Goal: Task Accomplishment & Management: Complete application form

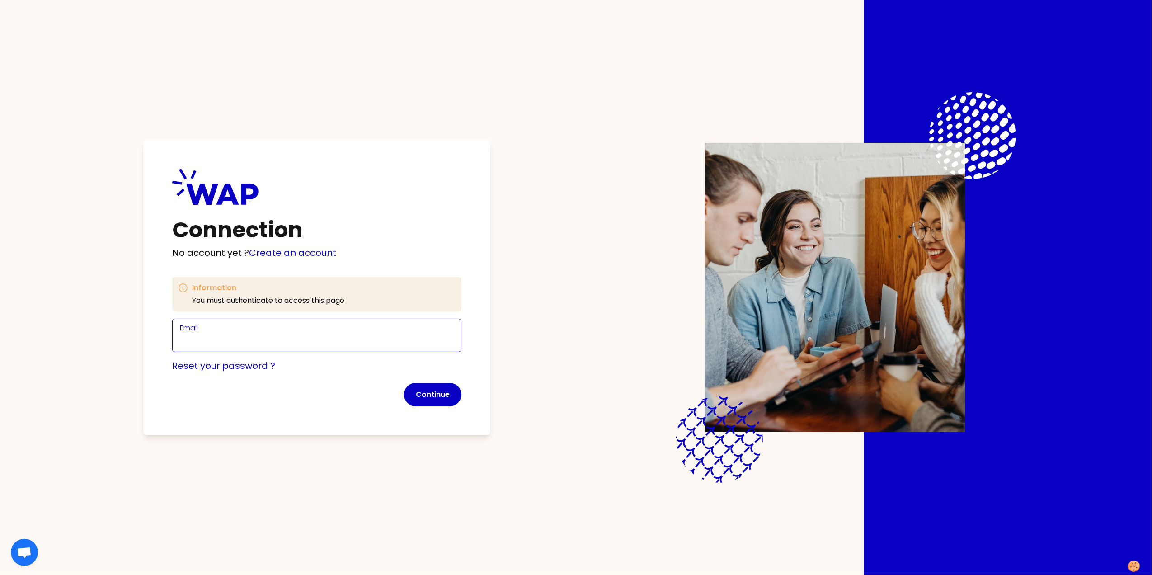
click at [221, 333] on input "Email" at bounding box center [317, 340] width 274 height 14
type input "[PERSON_NAME][EMAIL_ADDRESS][PERSON_NAME][DOMAIN_NAME]"
click at [418, 394] on button "Continue" at bounding box center [432, 394] width 57 height 23
click at [285, 250] on link "Create an account" at bounding box center [292, 252] width 87 height 13
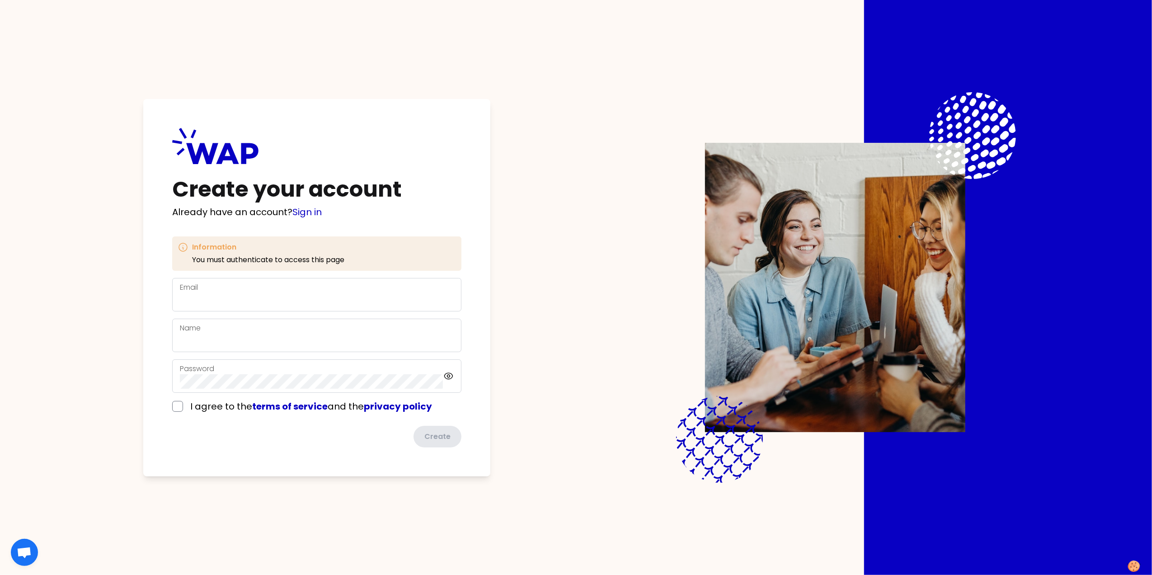
click at [206, 286] on div "Email" at bounding box center [317, 294] width 274 height 25
type input "[PERSON_NAME][EMAIL_ADDRESS][PERSON_NAME][DOMAIN_NAME]"
click at [214, 338] on input "Name" at bounding box center [317, 340] width 274 height 14
type input "[PERSON_NAME]"
click at [174, 407] on input "checkbox" at bounding box center [177, 406] width 11 height 11
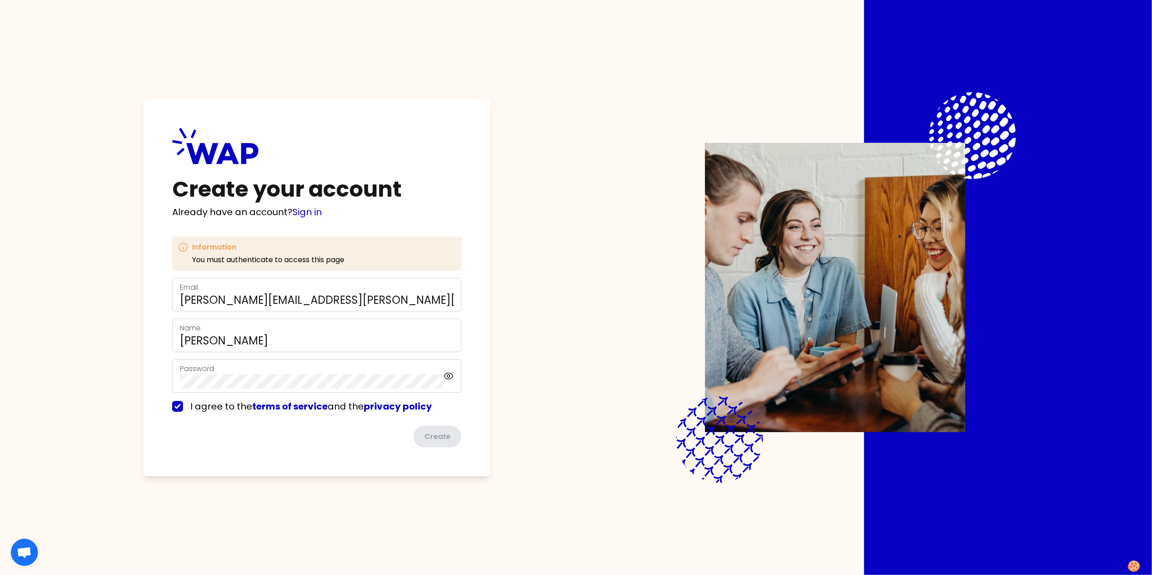
checkbox input "true"
click at [432, 442] on button "Create" at bounding box center [437, 436] width 50 height 23
